Goal: Share content

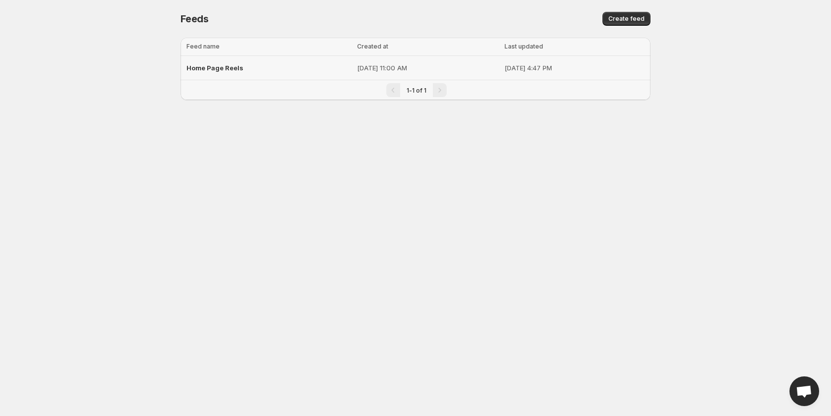
click at [230, 66] on span "Home Page Reels" at bounding box center [215, 68] width 57 height 8
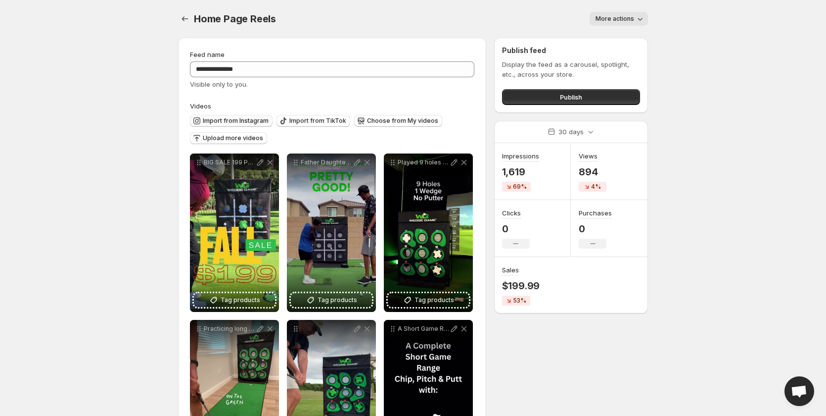
click at [219, 121] on span "Import from Instagram" at bounding box center [236, 121] width 66 height 8
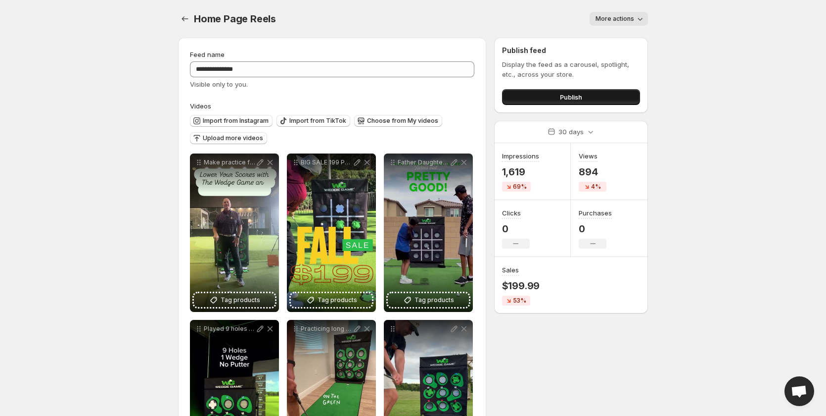
click at [530, 98] on button "Publish" at bounding box center [571, 97] width 138 height 16
click at [183, 19] on icon "Settings" at bounding box center [185, 18] width 6 height 5
